Goal: Obtain resource: Obtain resource

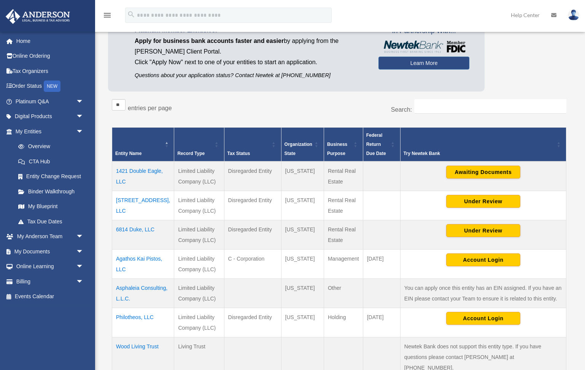
scroll to position [78, 0]
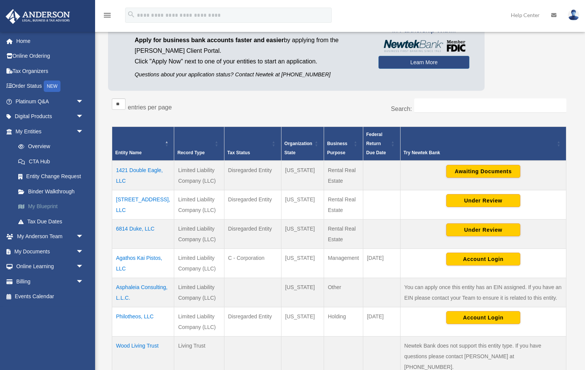
click at [46, 203] on link "My Blueprint" at bounding box center [53, 206] width 84 height 15
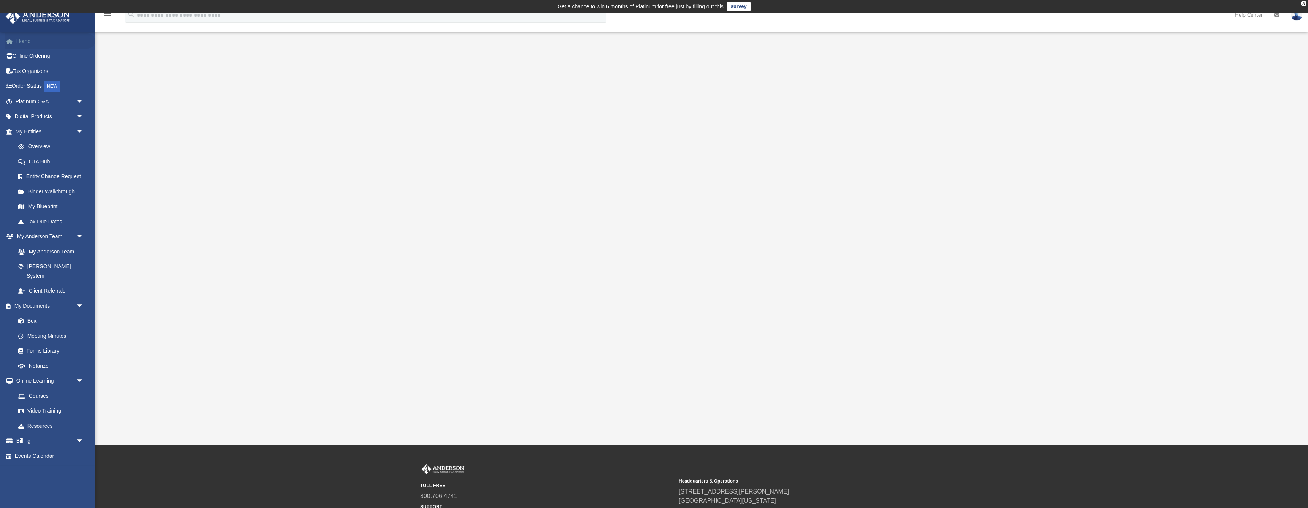
click at [21, 41] on link "Home" at bounding box center [50, 40] width 90 height 15
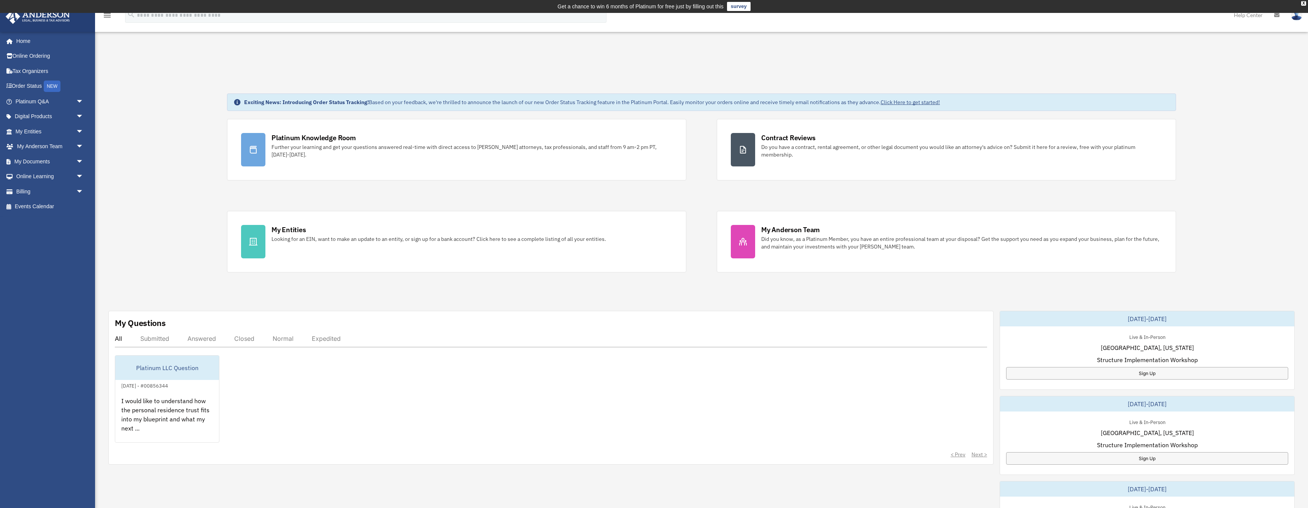
click at [578, 3] on div "Get a chance to win 6 months of Platinum for free just by filling out this" at bounding box center [640, 6] width 166 height 9
click at [30, 132] on link "My Entities arrow_drop_down" at bounding box center [50, 131] width 90 height 15
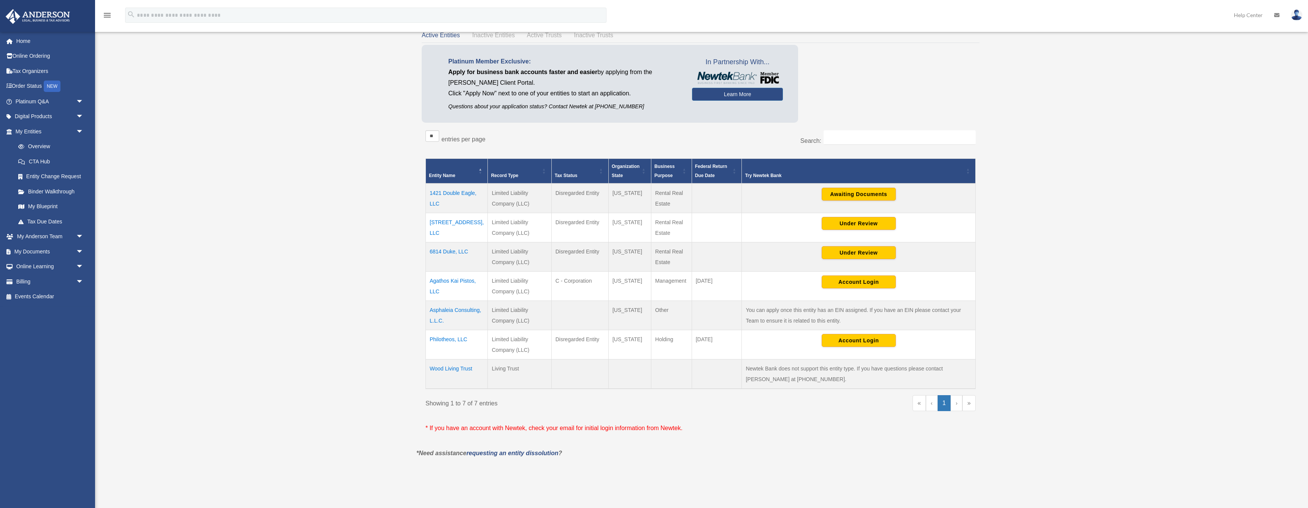
scroll to position [76, 0]
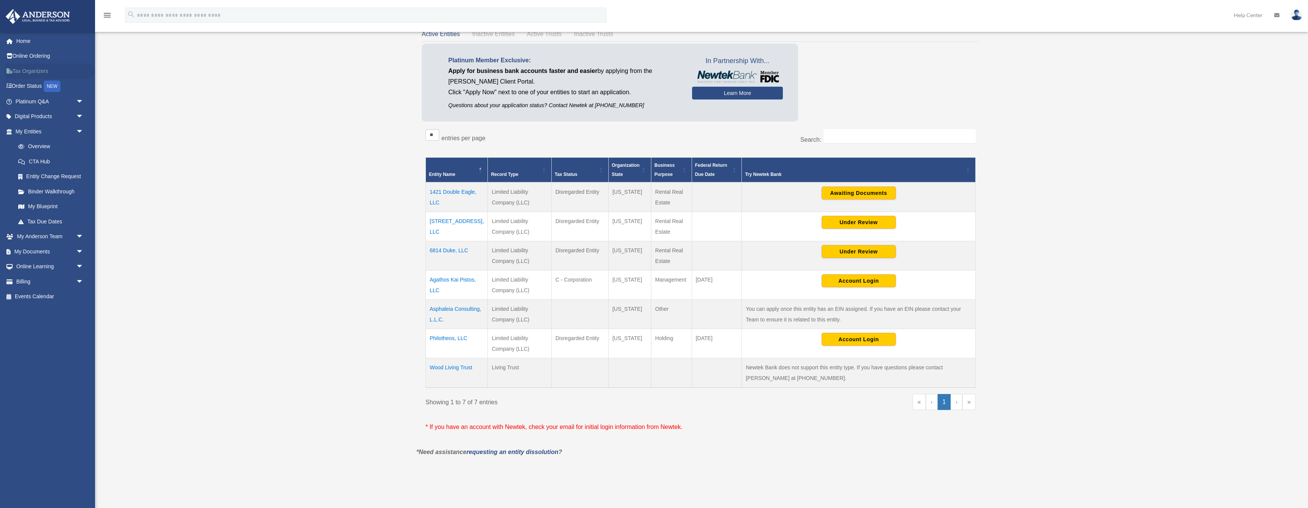
click at [26, 69] on link "Tax Organizers" at bounding box center [50, 71] width 90 height 15
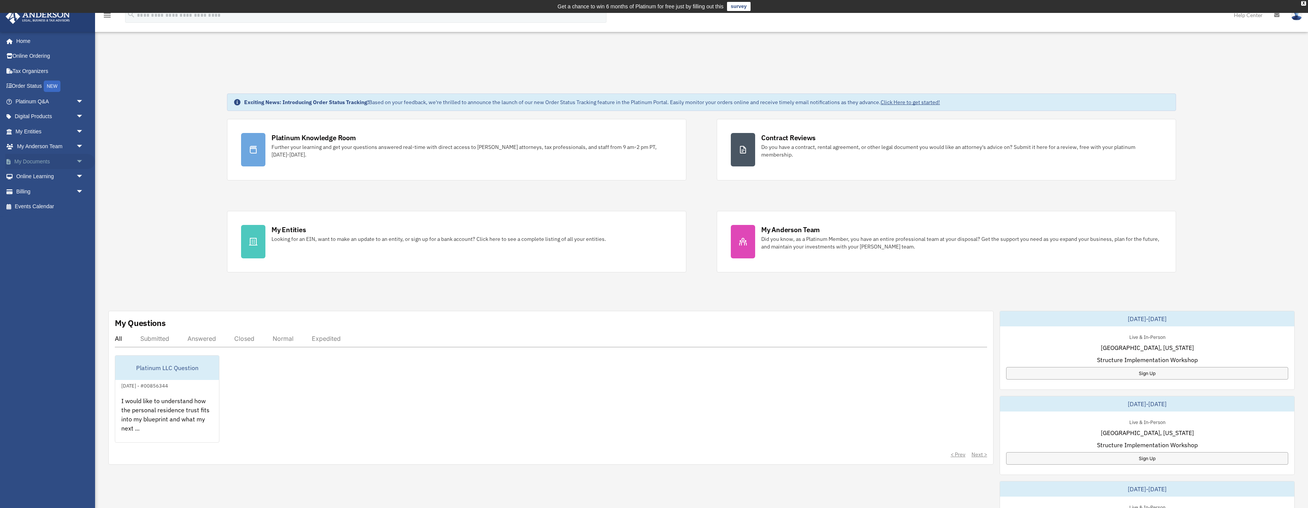
click at [27, 161] on link "My Documents arrow_drop_down" at bounding box center [50, 161] width 90 height 15
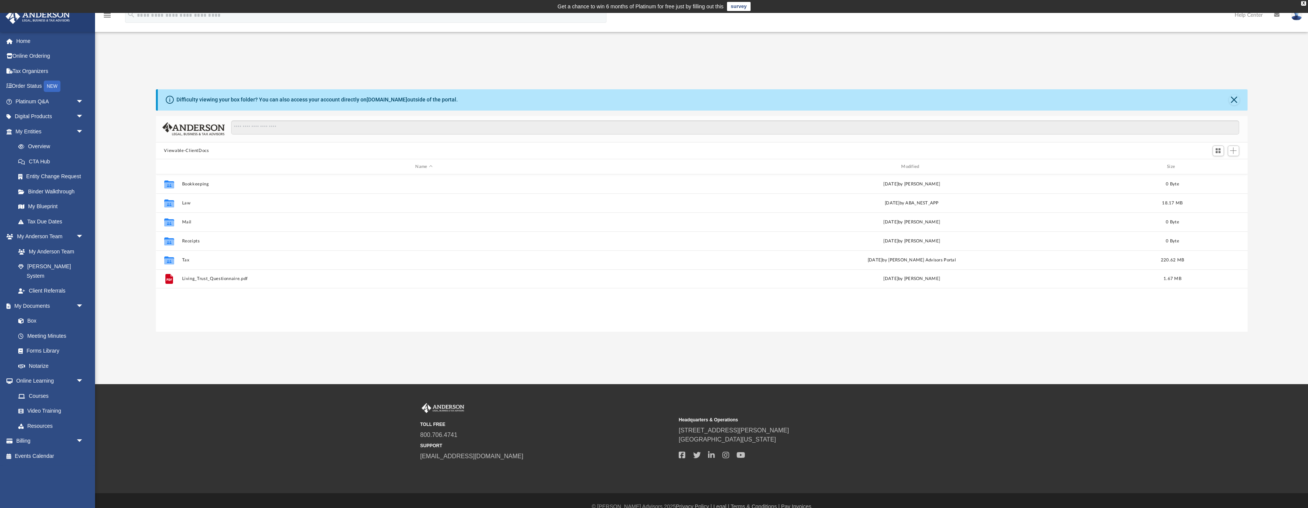
scroll to position [173, 1092]
click at [185, 260] on button "Tax" at bounding box center [424, 260] width 484 height 5
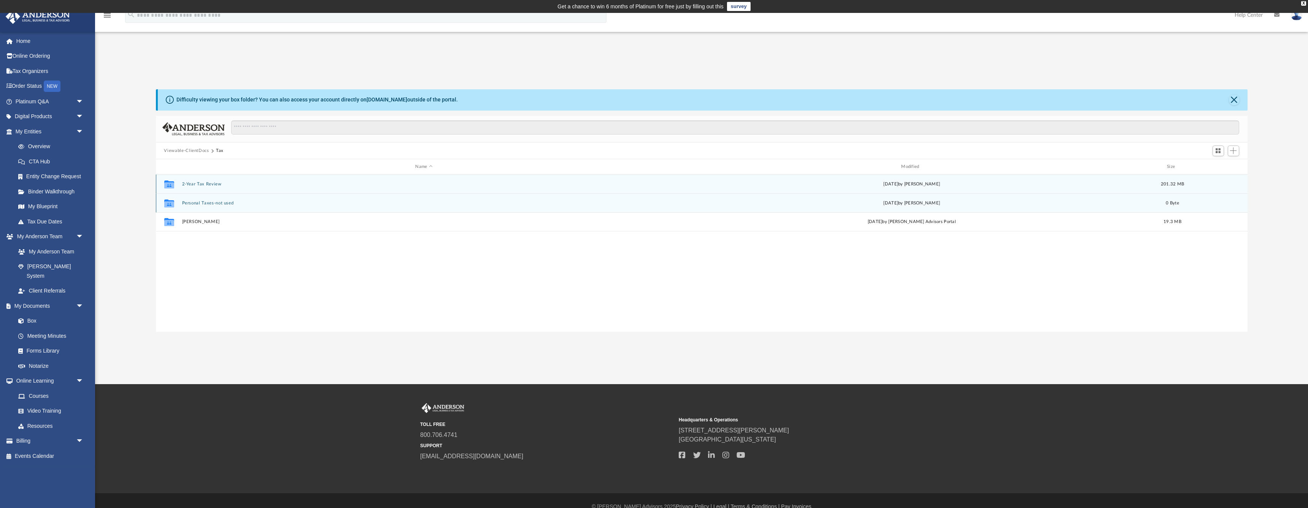
scroll to position [0, 0]
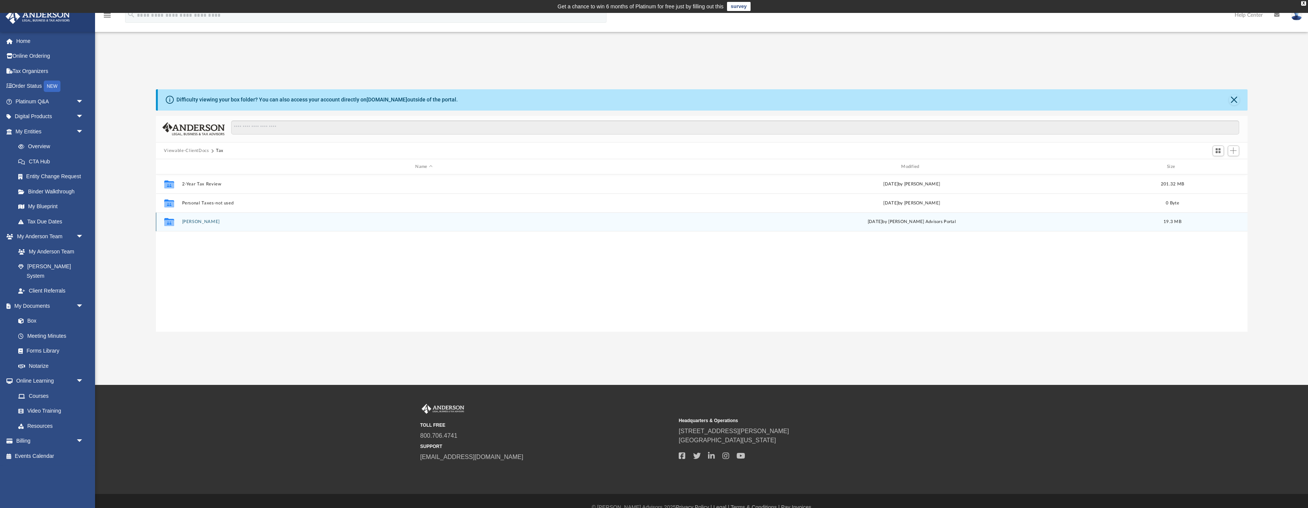
click at [201, 223] on button "[PERSON_NAME]" at bounding box center [424, 222] width 484 height 5
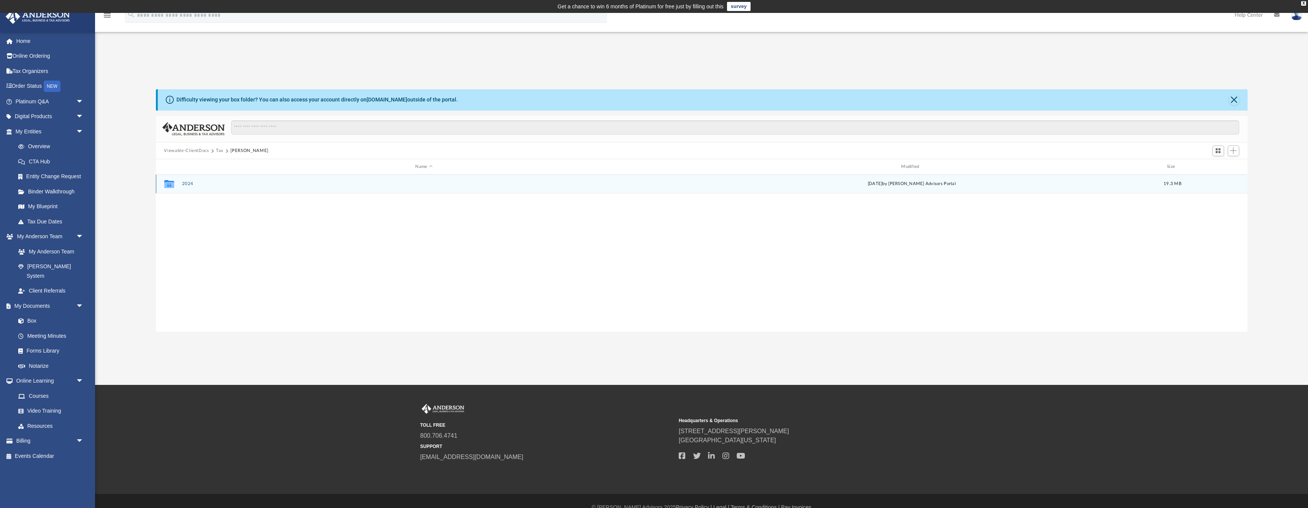
click at [183, 183] on button "2024" at bounding box center [424, 184] width 484 height 5
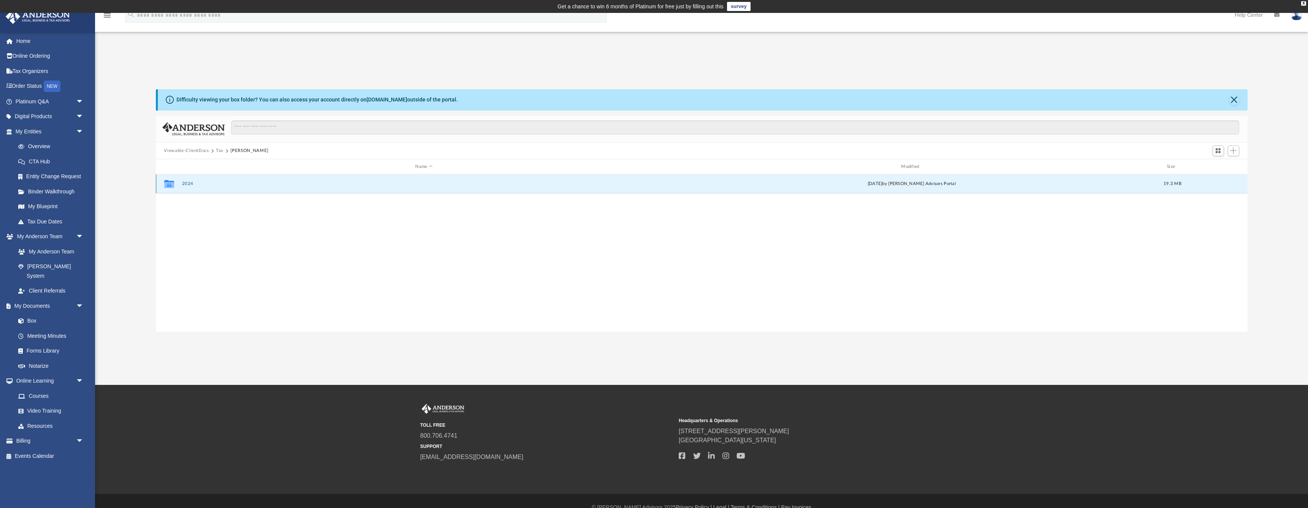
scroll to position [0, 0]
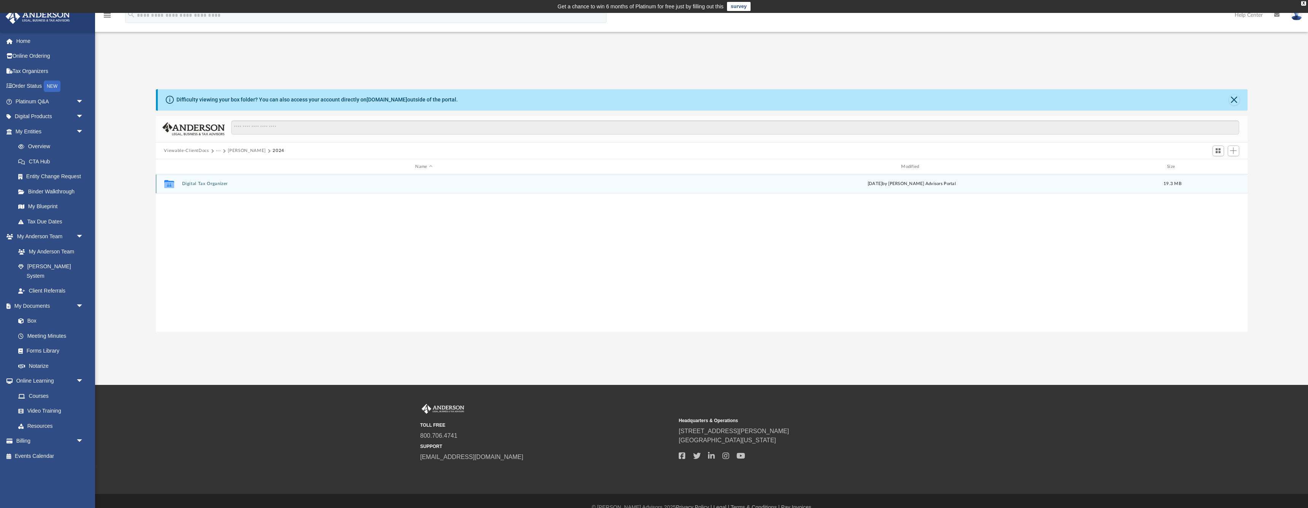
click at [188, 183] on button "Digital Tax Organizer" at bounding box center [424, 184] width 484 height 5
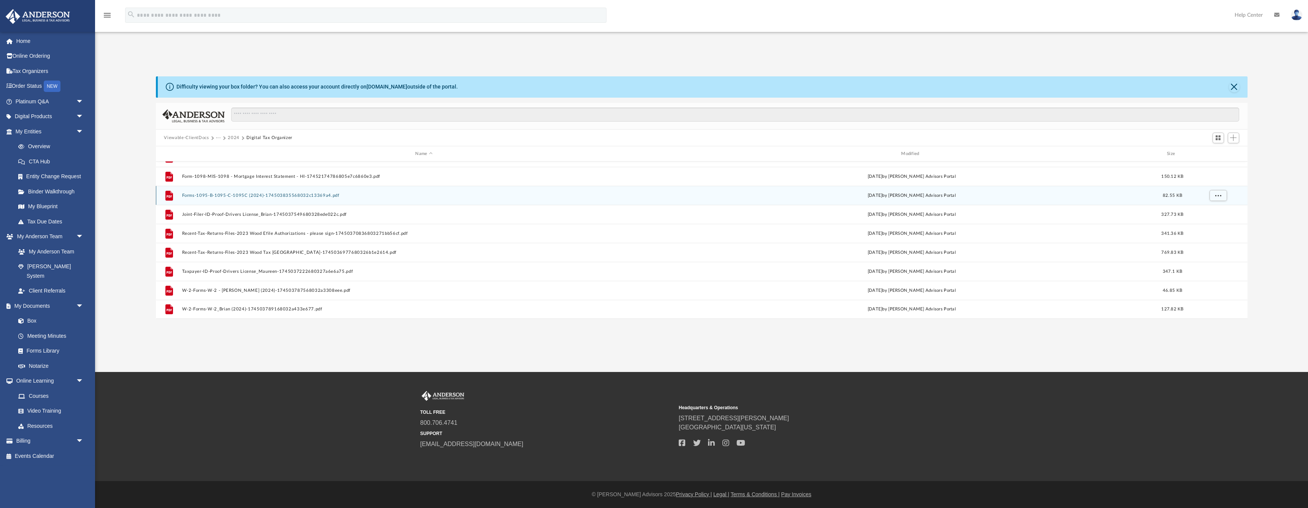
scroll to position [13, 0]
